Goal: Task Accomplishment & Management: Manage account settings

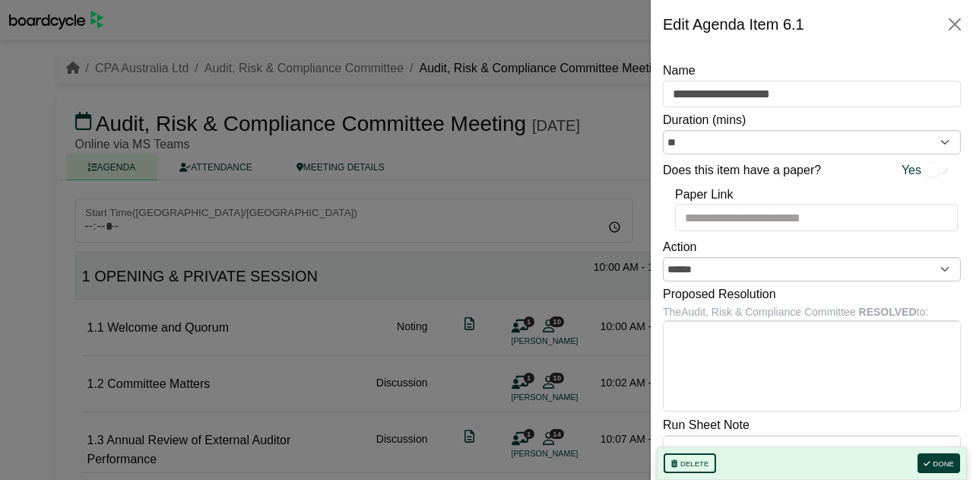
scroll to position [941, 0]
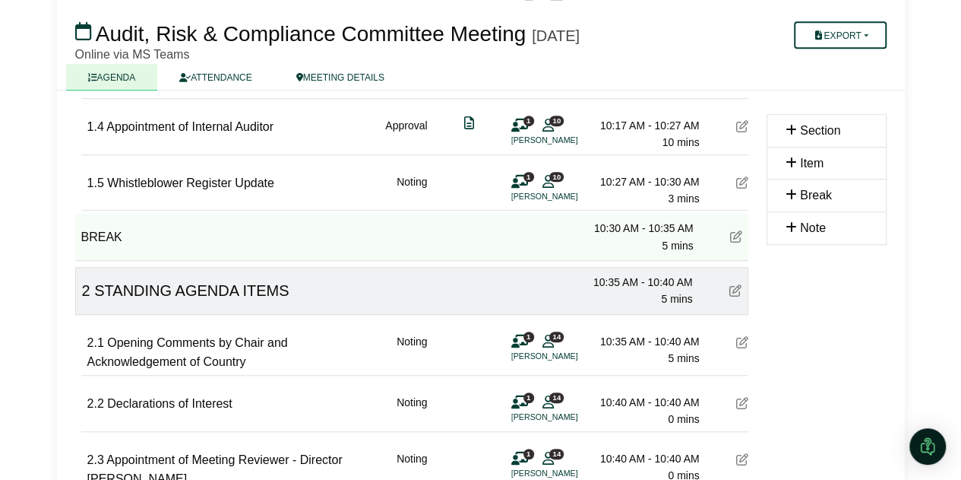
scroll to position [181, 0]
